Goal: Check status: Check status

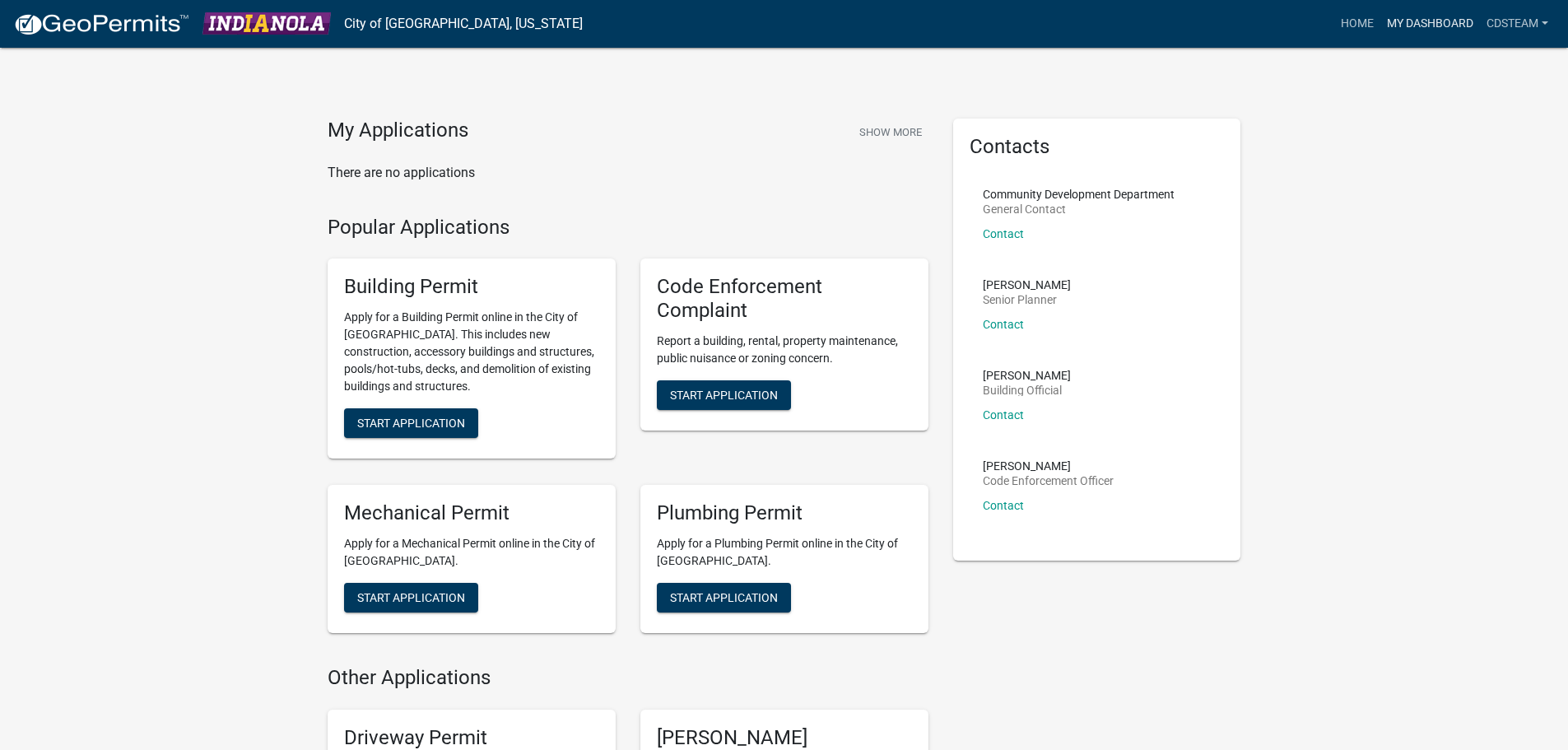
click at [1415, 20] on link "My Dashboard" at bounding box center [1430, 23] width 99 height 31
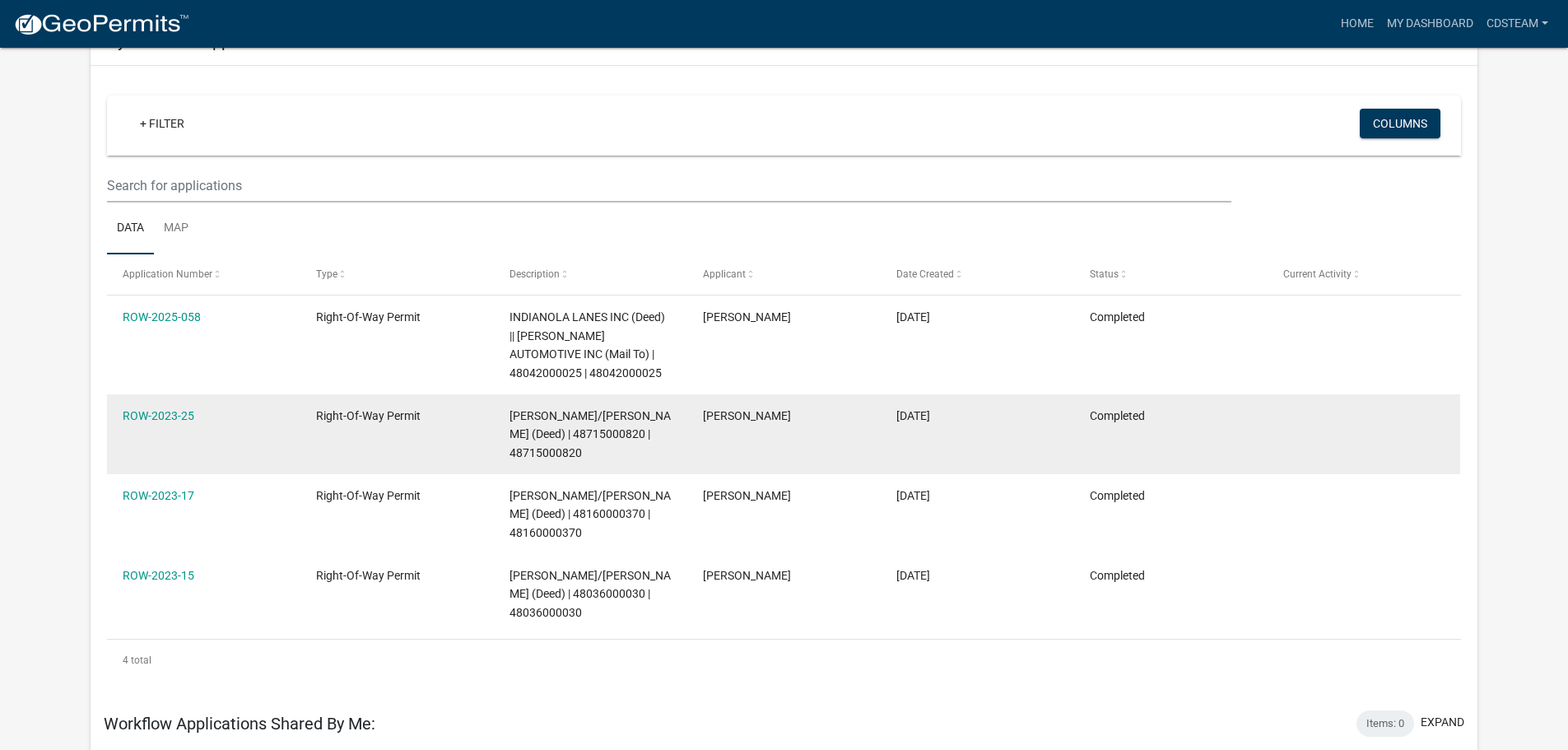
scroll to position [109, 0]
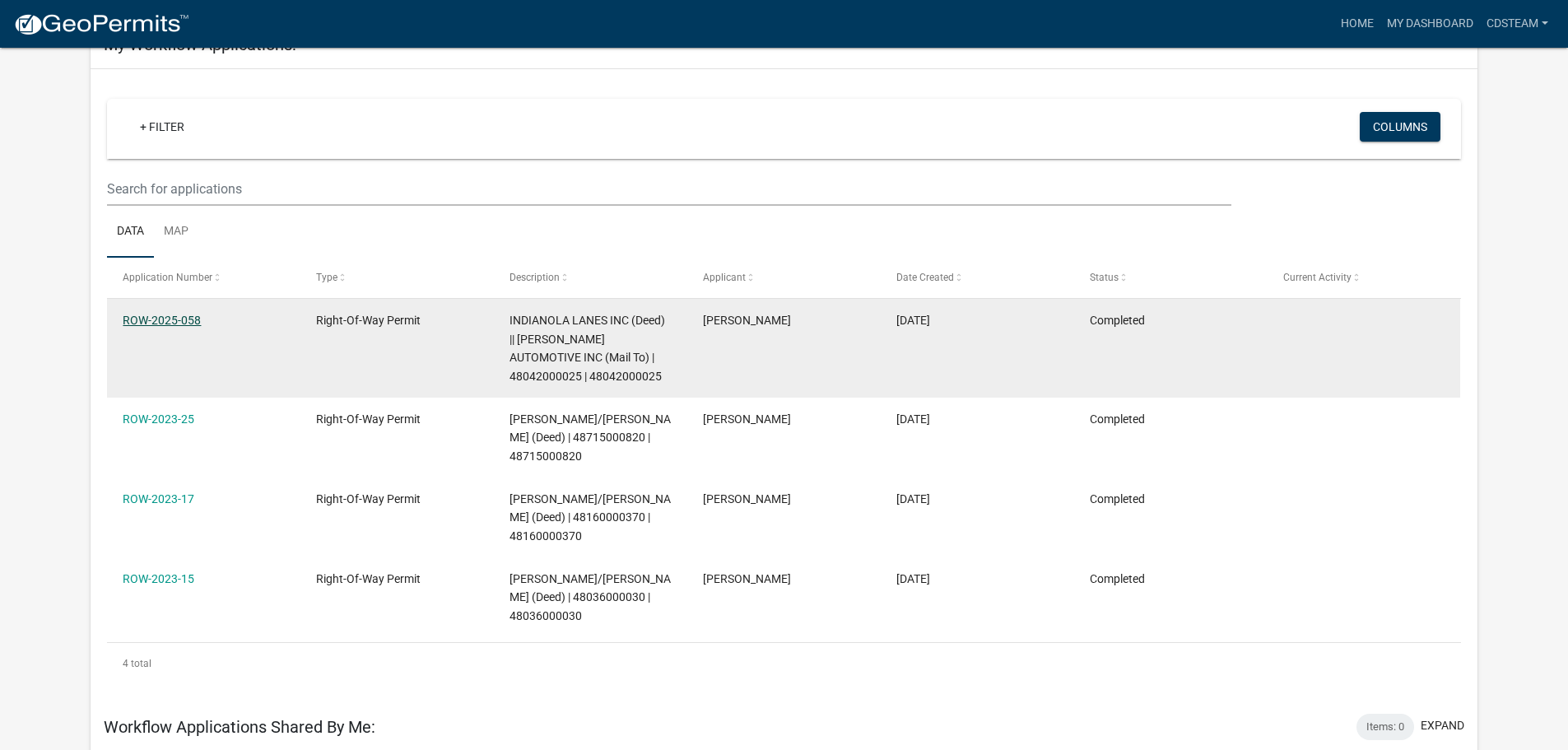
click at [160, 314] on link "ROW-2025-058" at bounding box center [162, 320] width 79 height 13
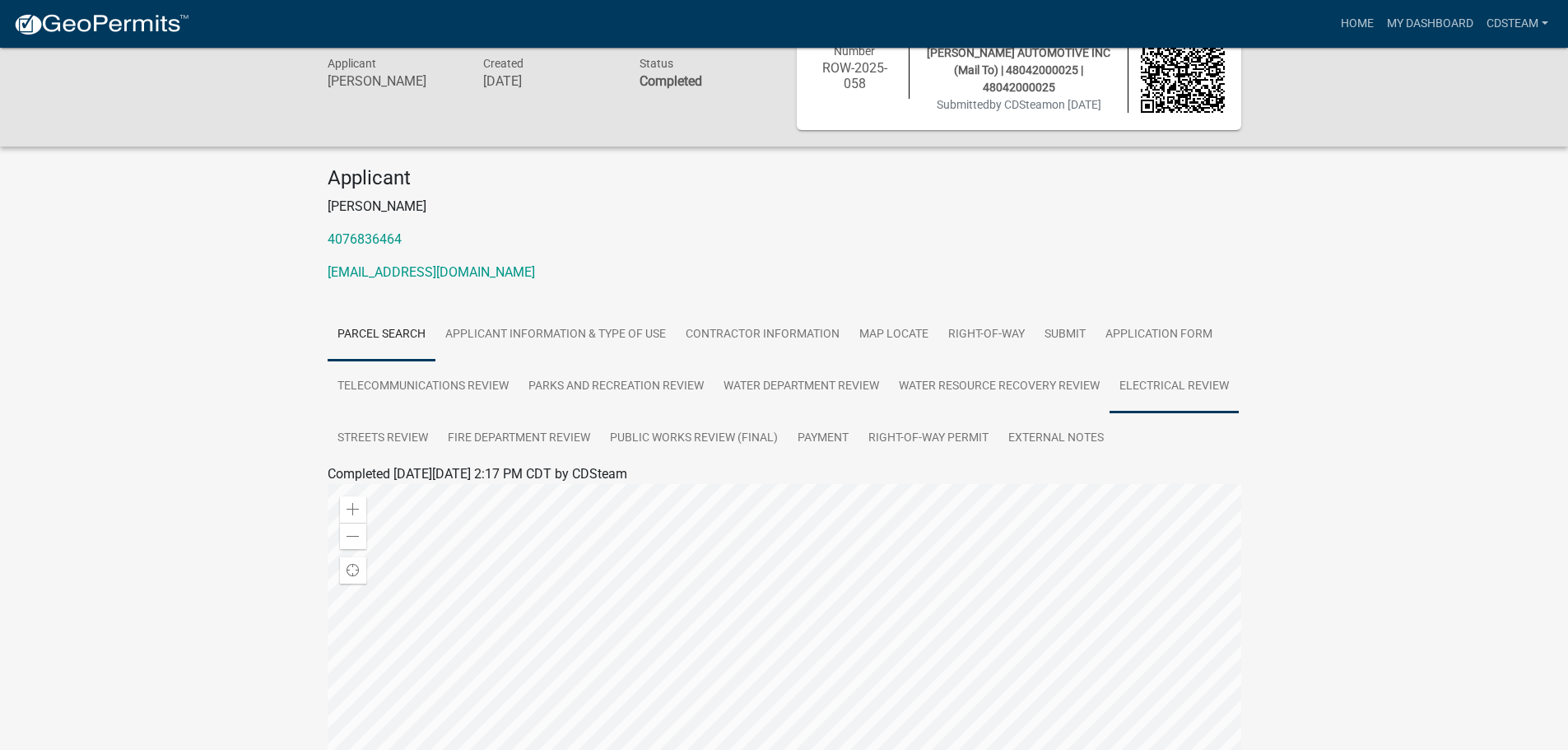
scroll to position [82, 0]
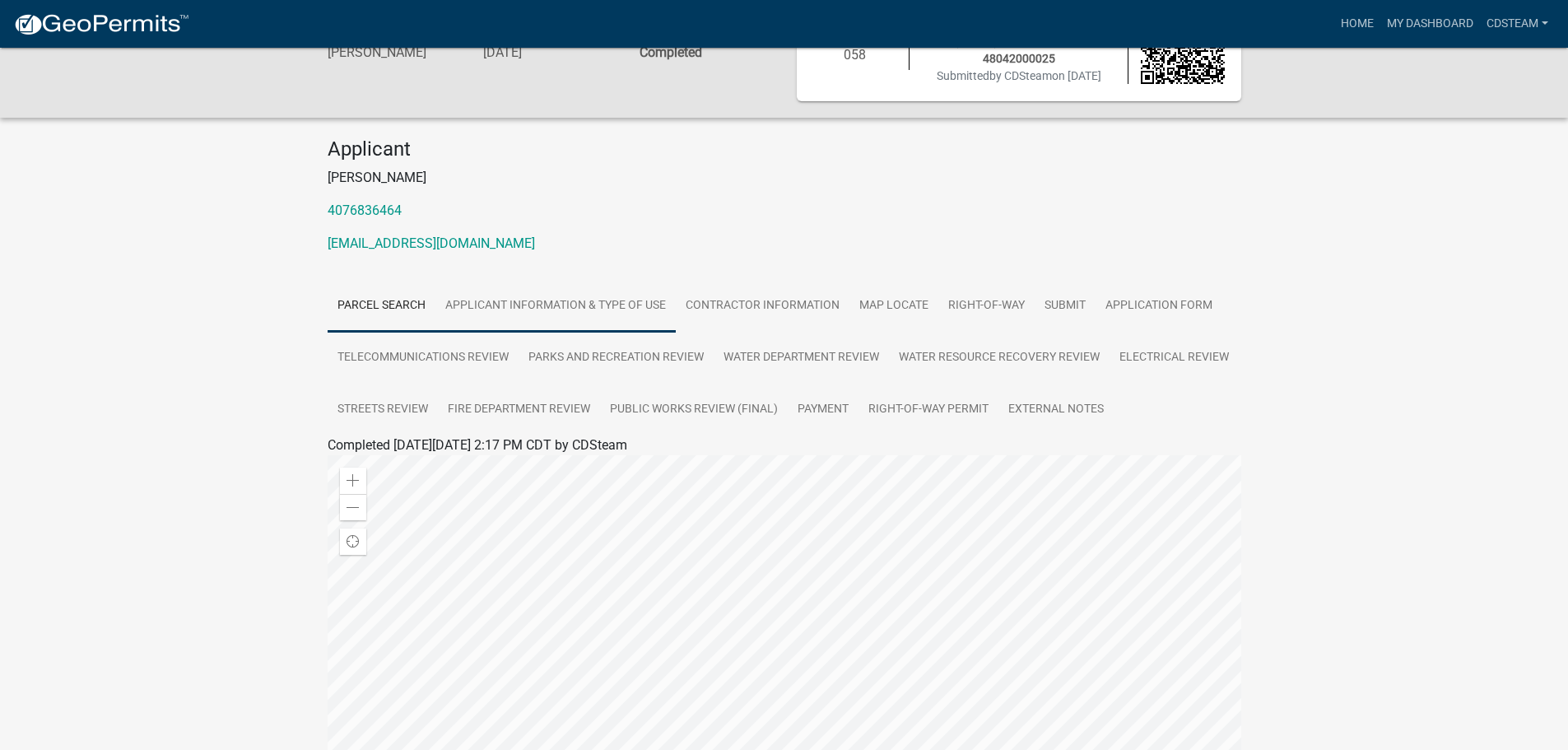
click at [605, 316] on link "Applicant Information & Type of Use" at bounding box center [555, 306] width 240 height 52
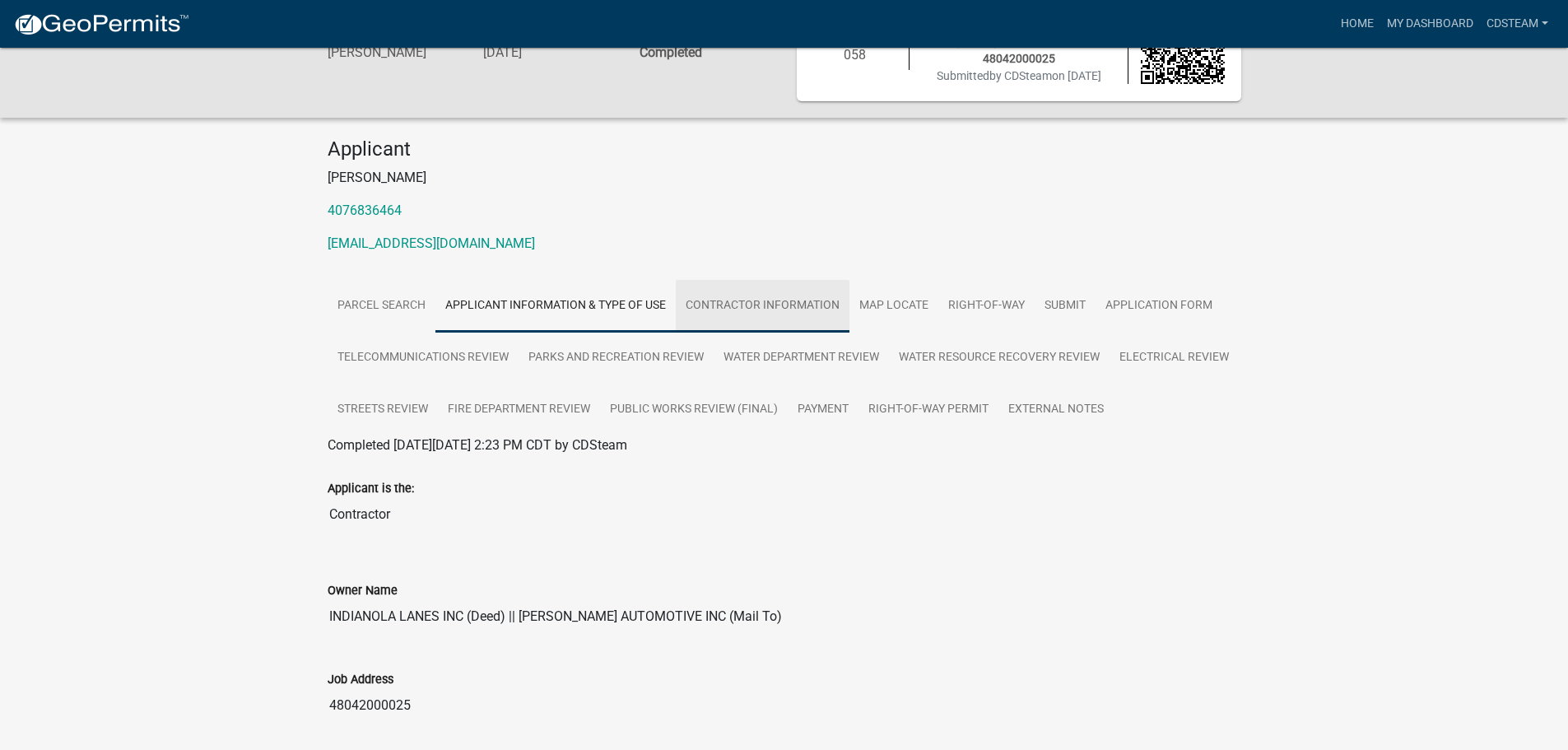
click at [809, 303] on link "Contractor Information" at bounding box center [762, 306] width 174 height 52
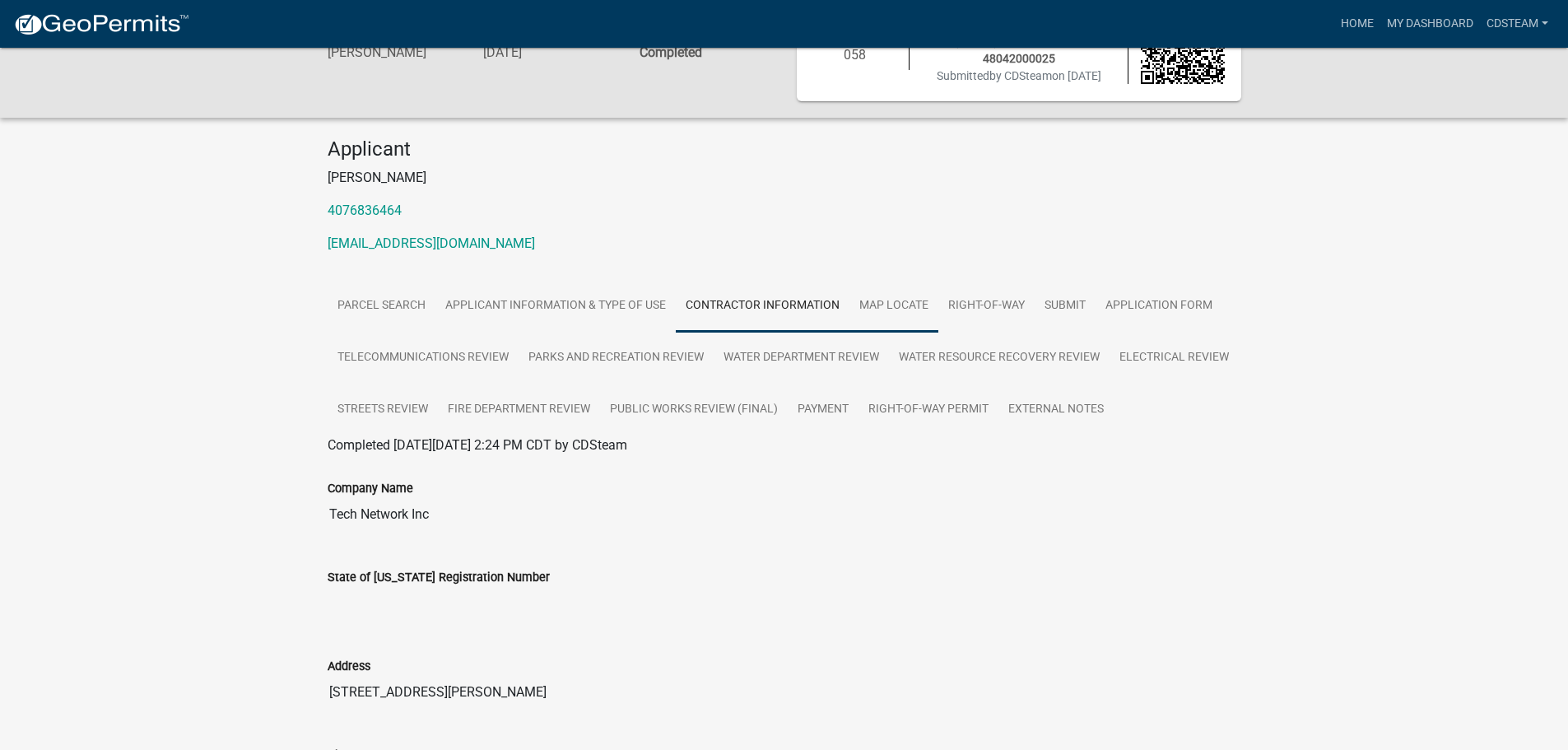
scroll to position [165, 0]
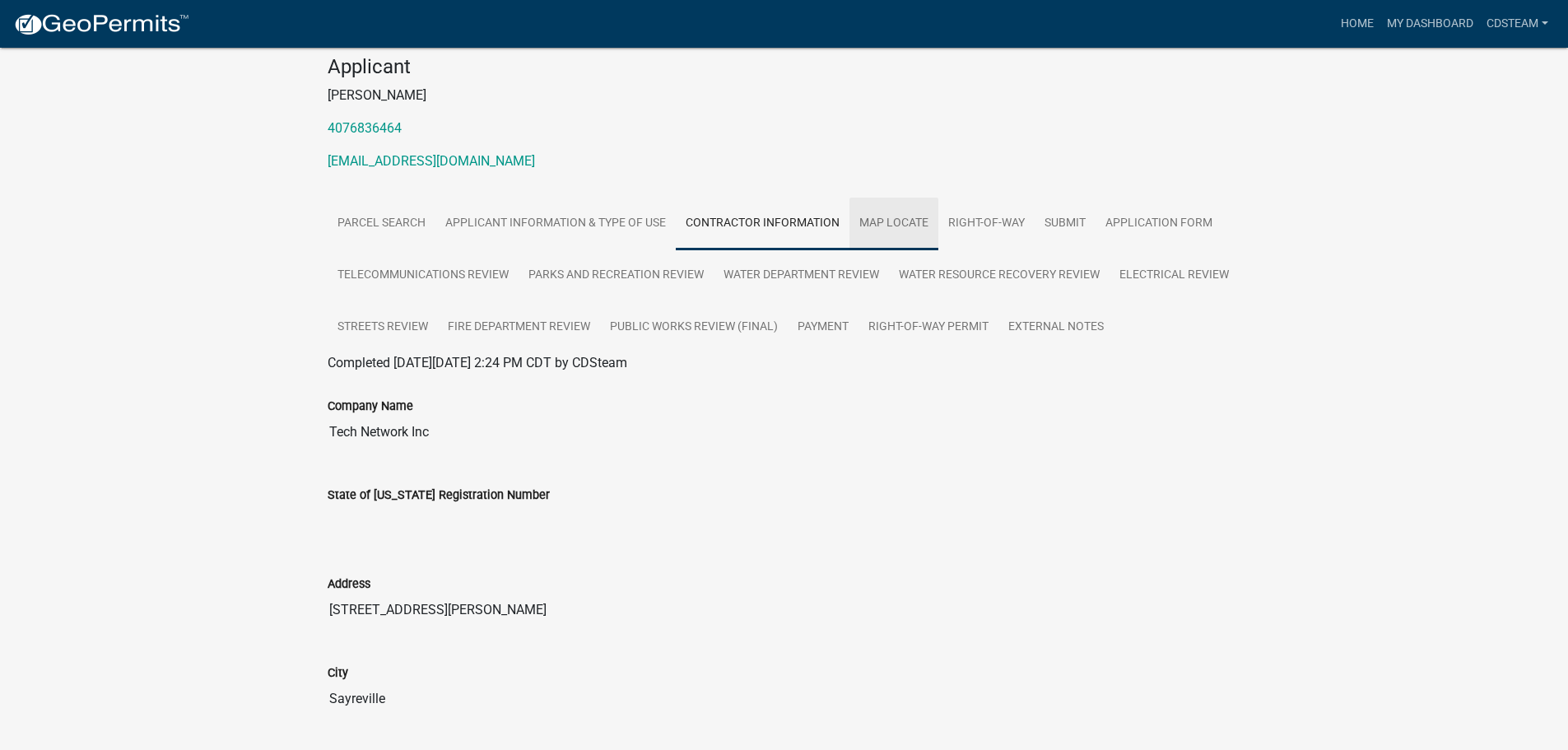
click at [871, 223] on link "Map Locate" at bounding box center [893, 224] width 89 height 52
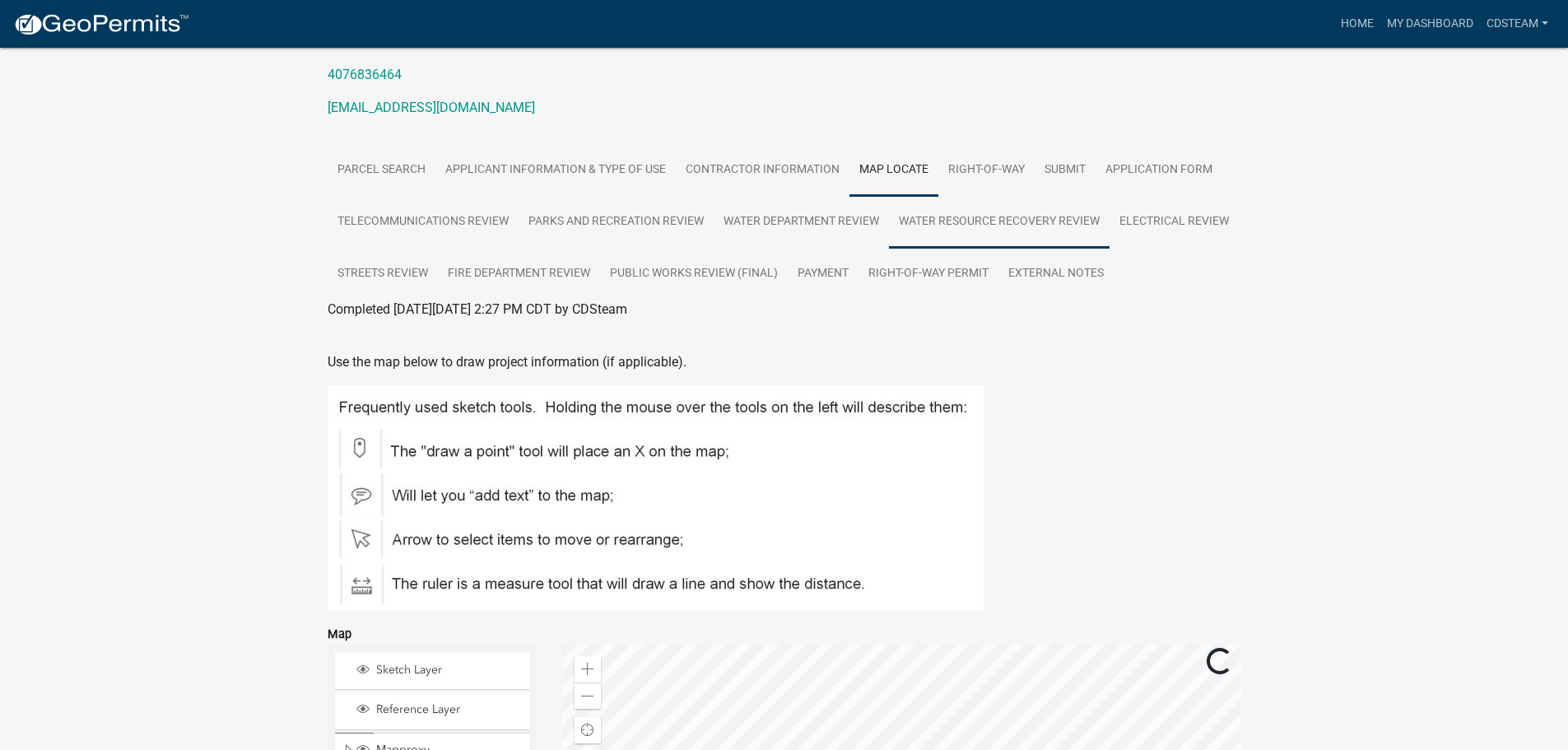
scroll to position [247, 0]
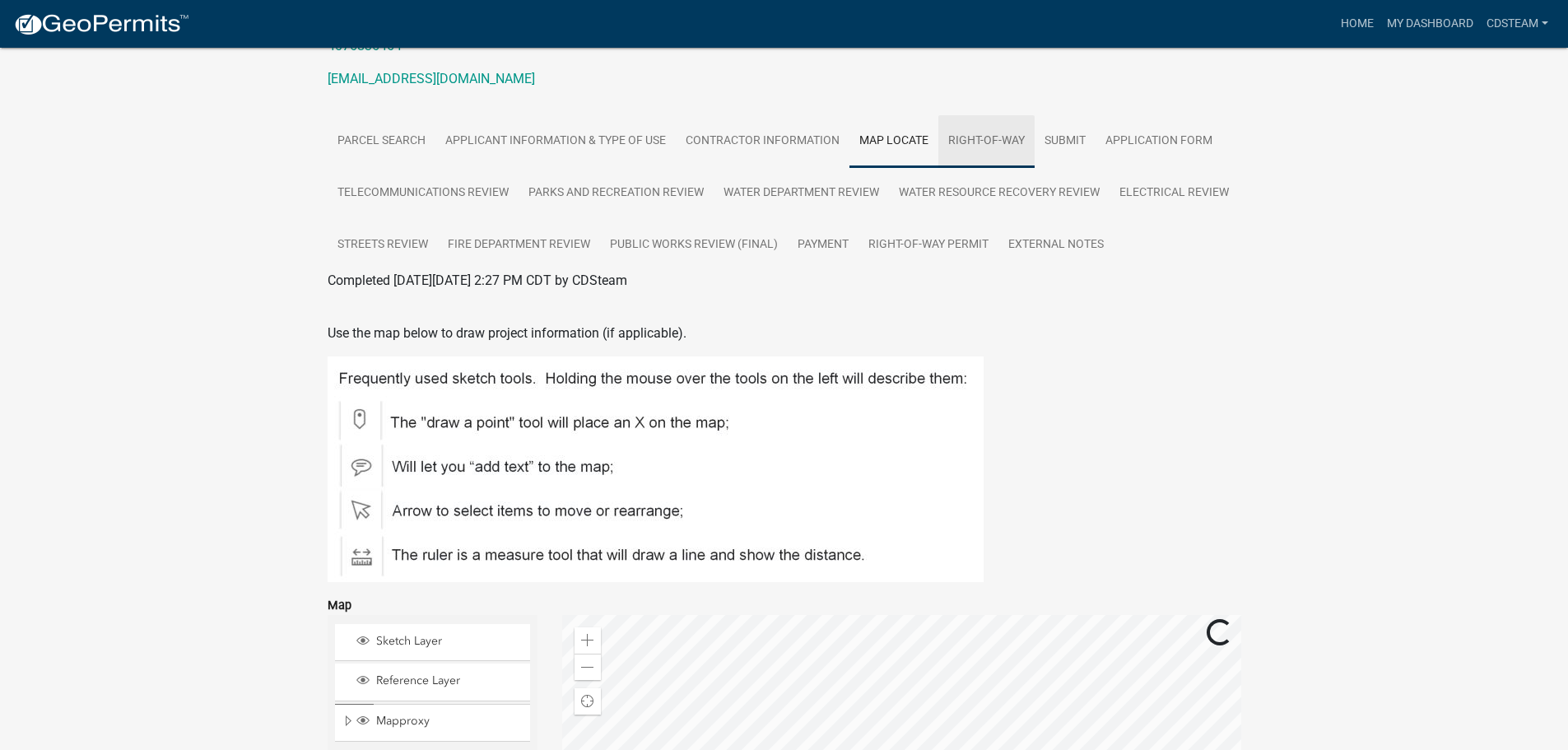
click at [996, 141] on link "Right-of-Way" at bounding box center [986, 141] width 96 height 52
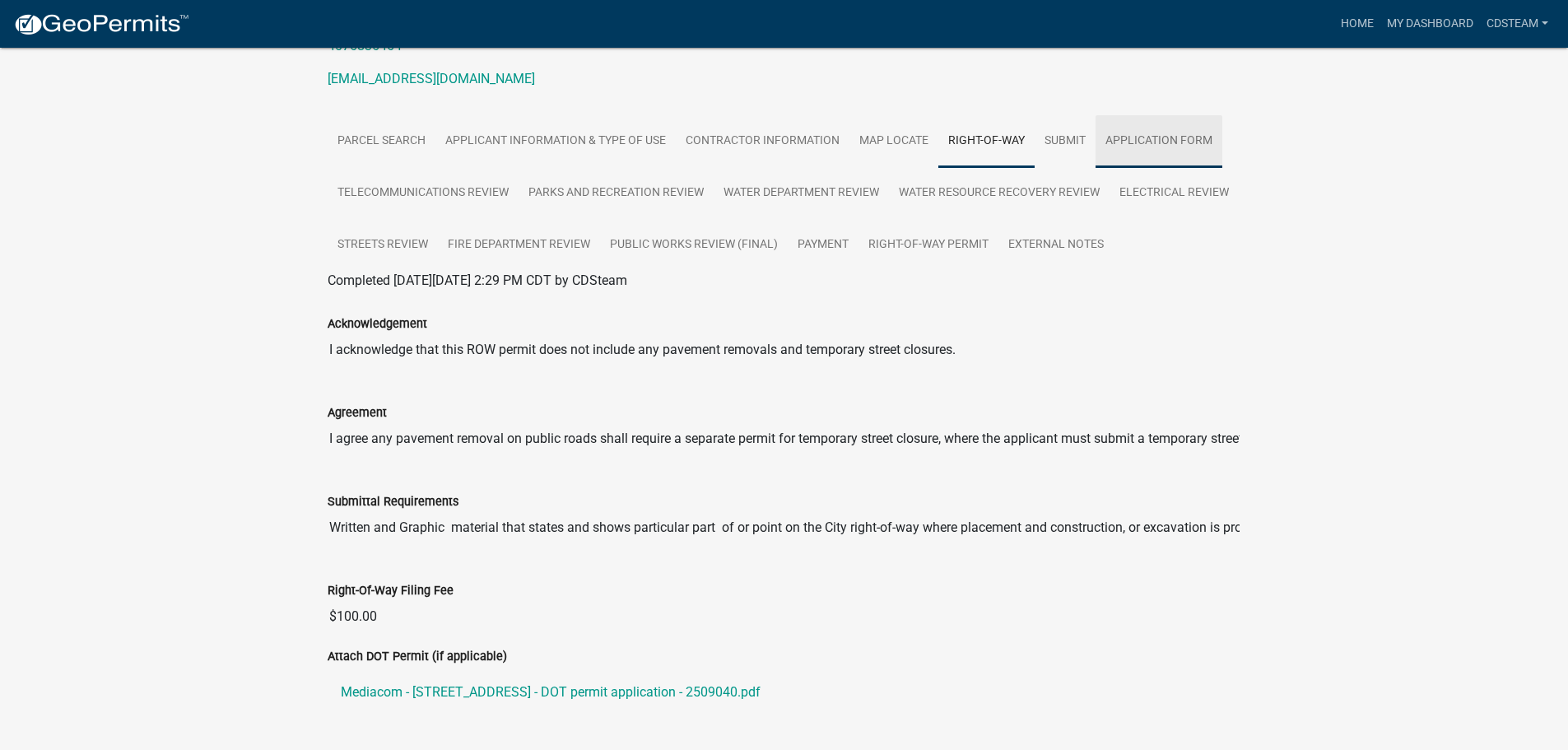
click at [1149, 150] on link "Application Form" at bounding box center [1158, 141] width 126 height 52
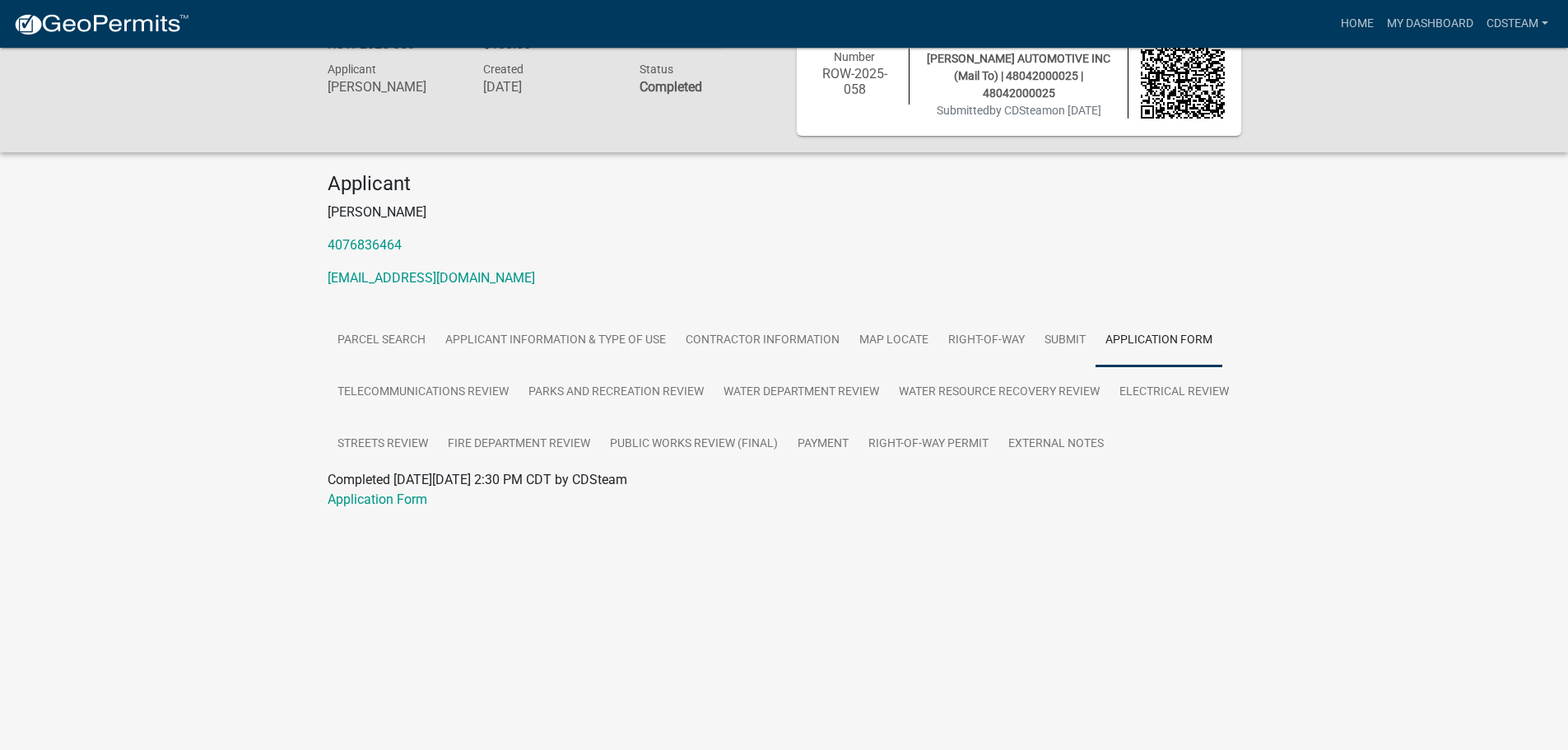
scroll to position [0, 0]
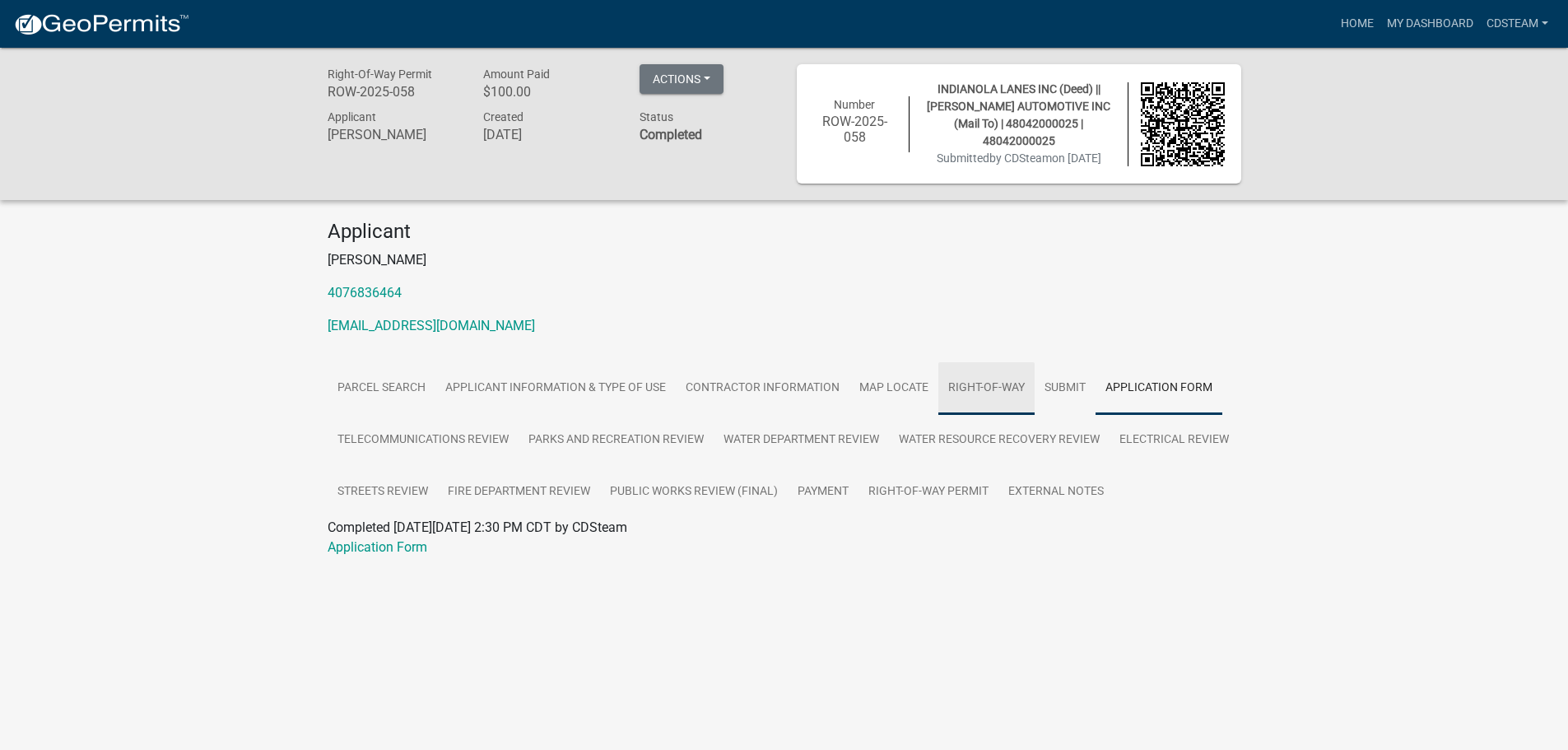
click at [978, 377] on link "Right-of-Way" at bounding box center [986, 388] width 96 height 52
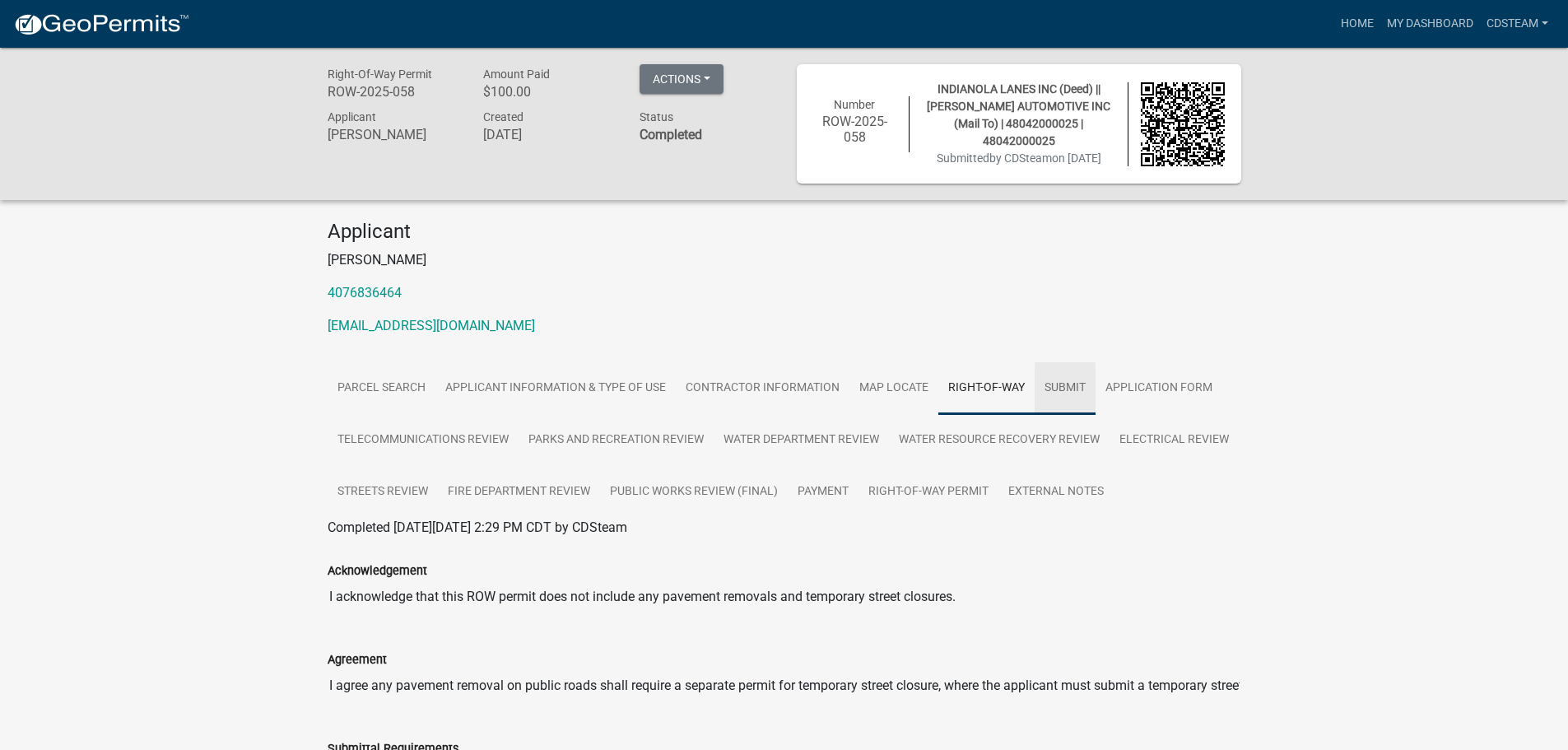
click at [1054, 375] on link "Submit" at bounding box center [1065, 388] width 61 height 52
